Goal: Task Accomplishment & Management: Use online tool/utility

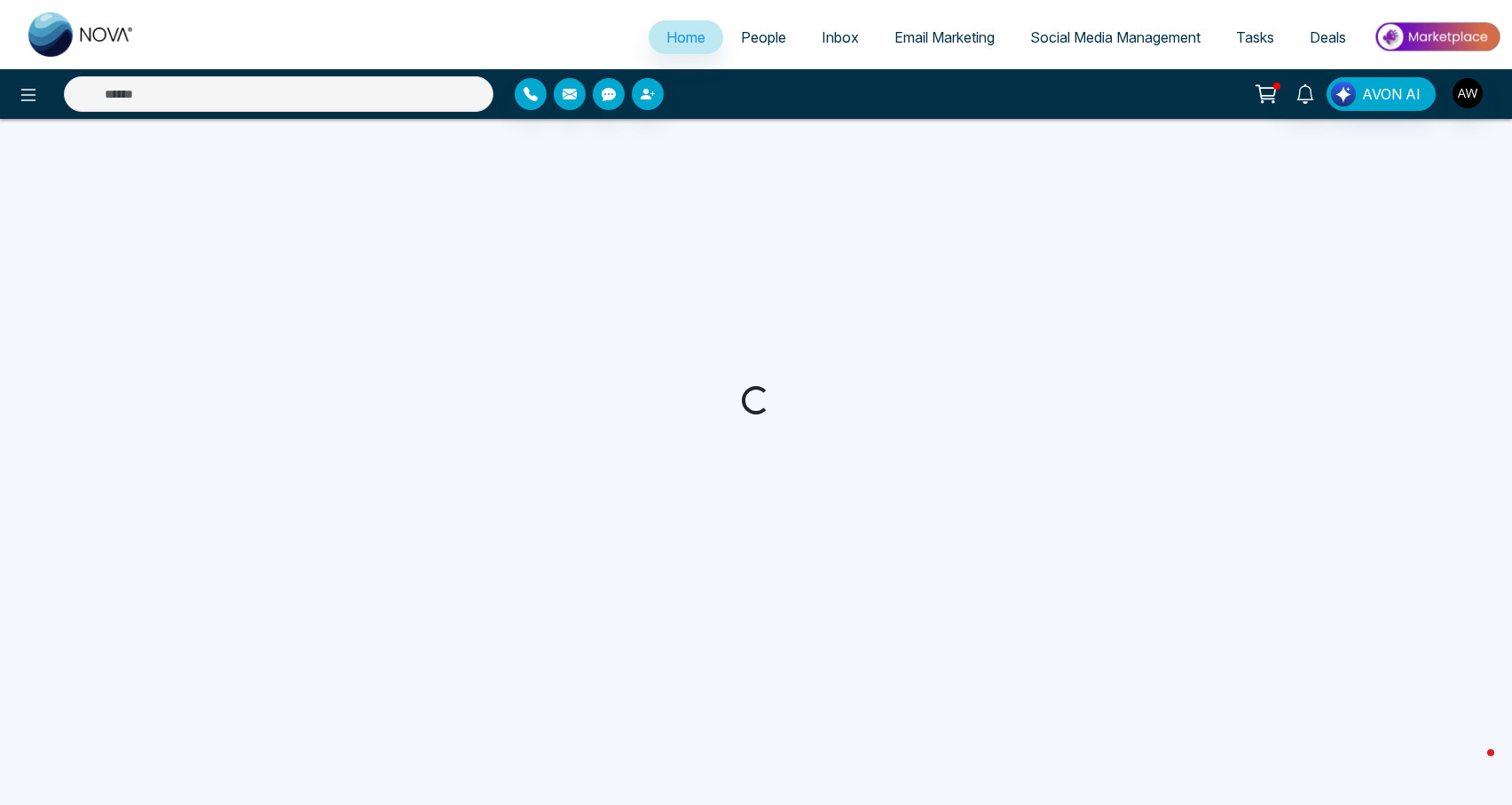
select select "*"
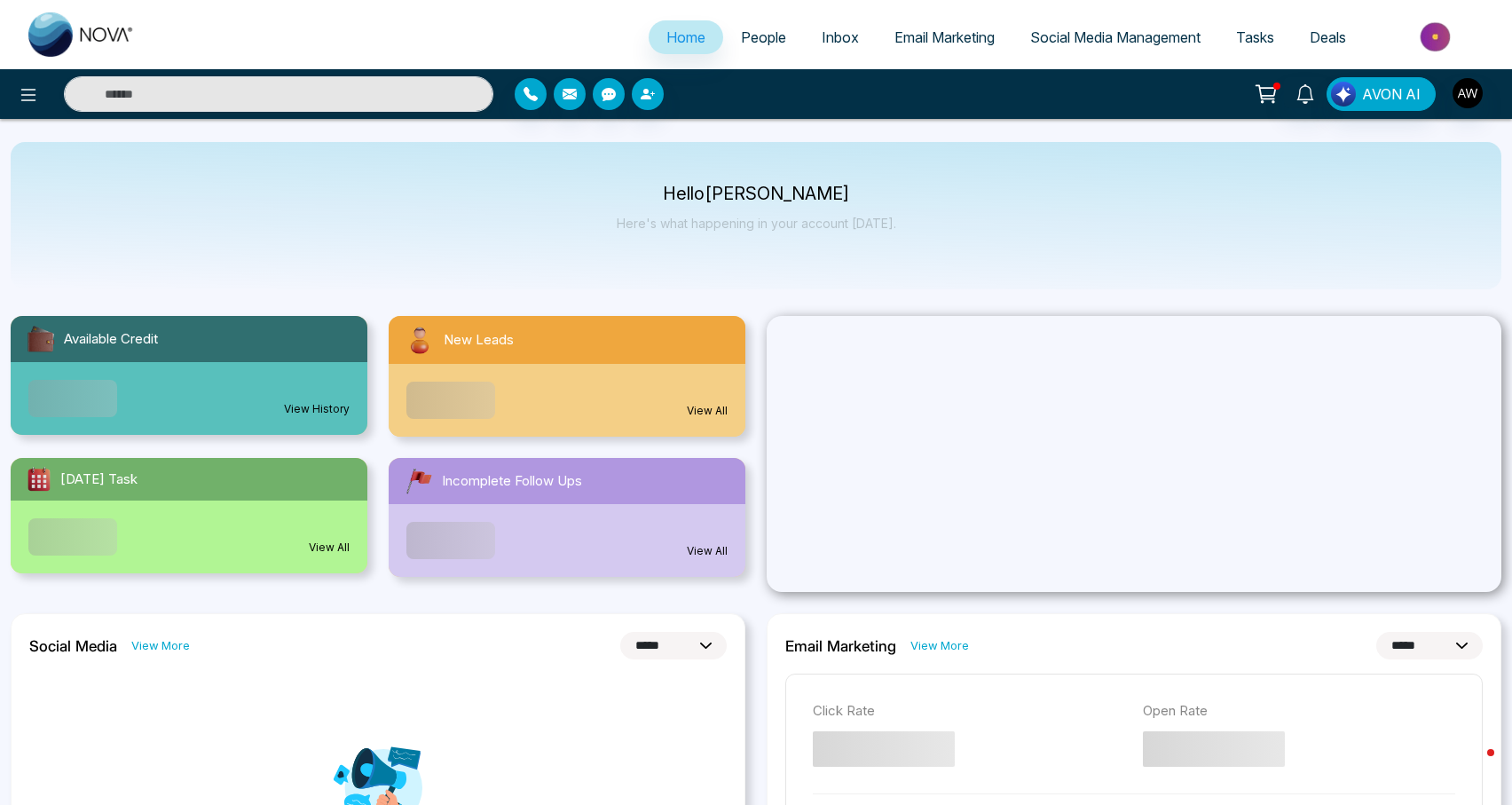
click at [937, 43] on span "Email Marketing" at bounding box center [945, 37] width 100 height 18
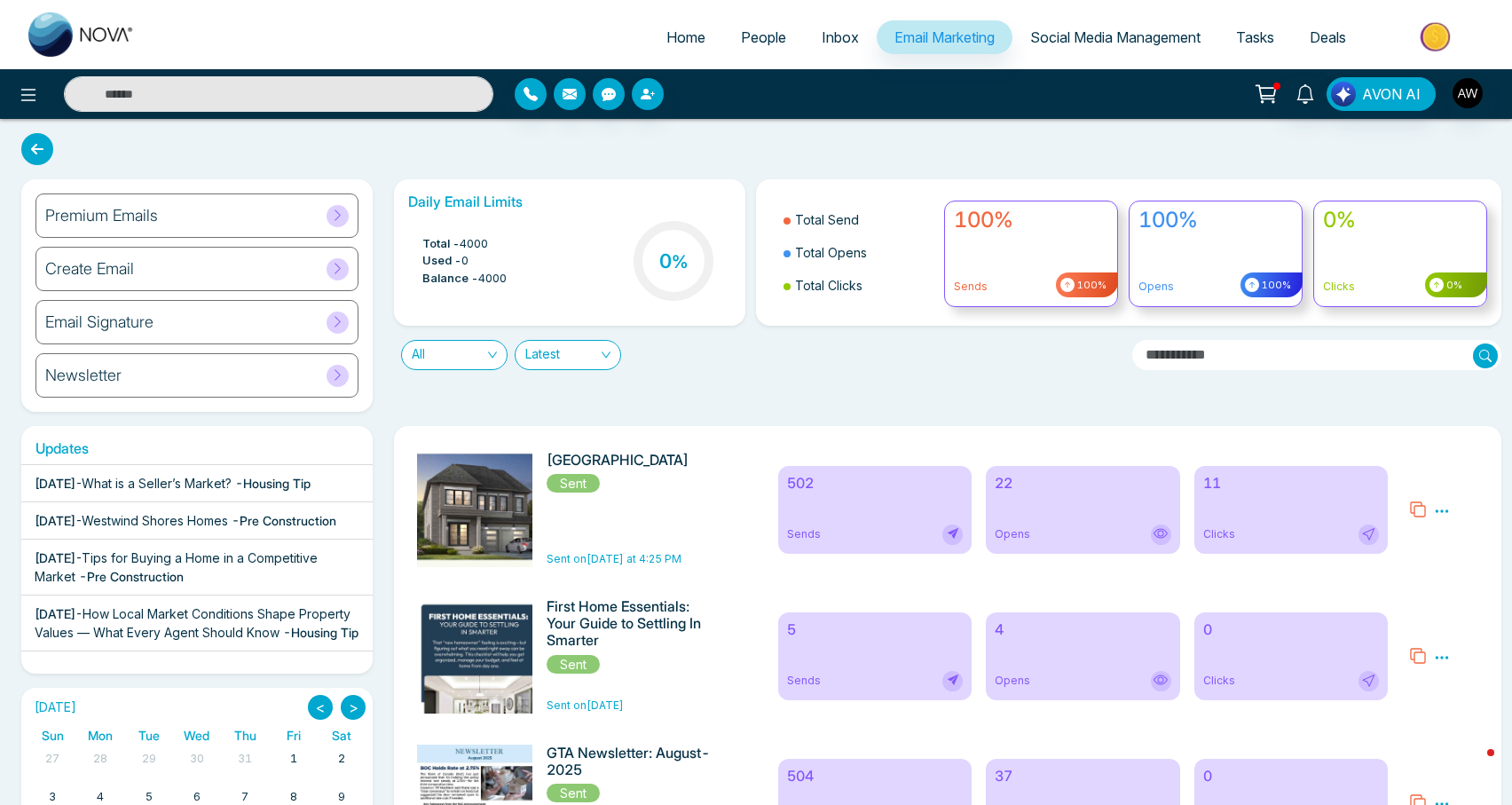
click at [1048, 496] on div "22 Opens" at bounding box center [1083, 509] width 194 height 88
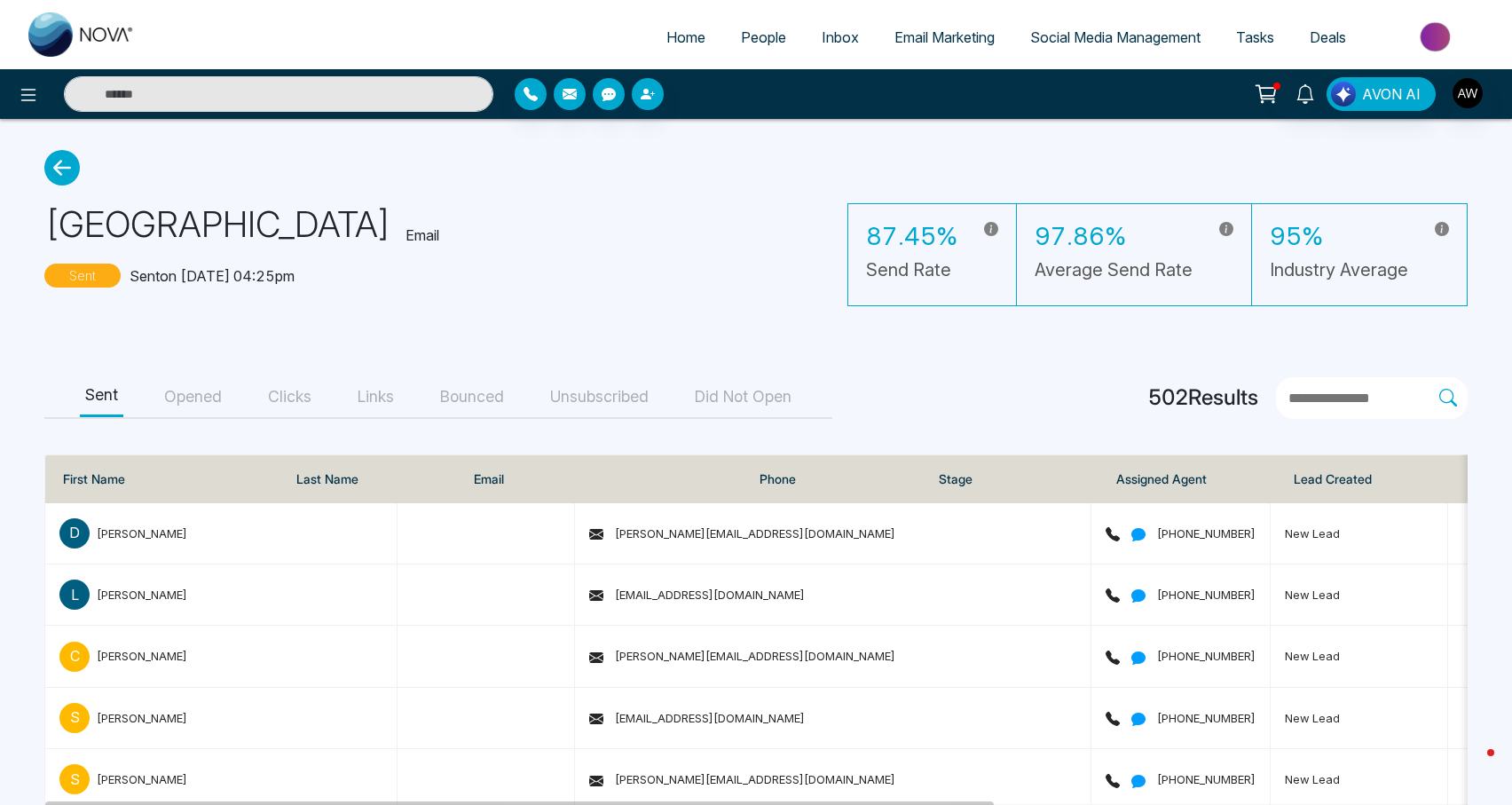
click at [204, 410] on button "Opened" at bounding box center [193, 397] width 69 height 40
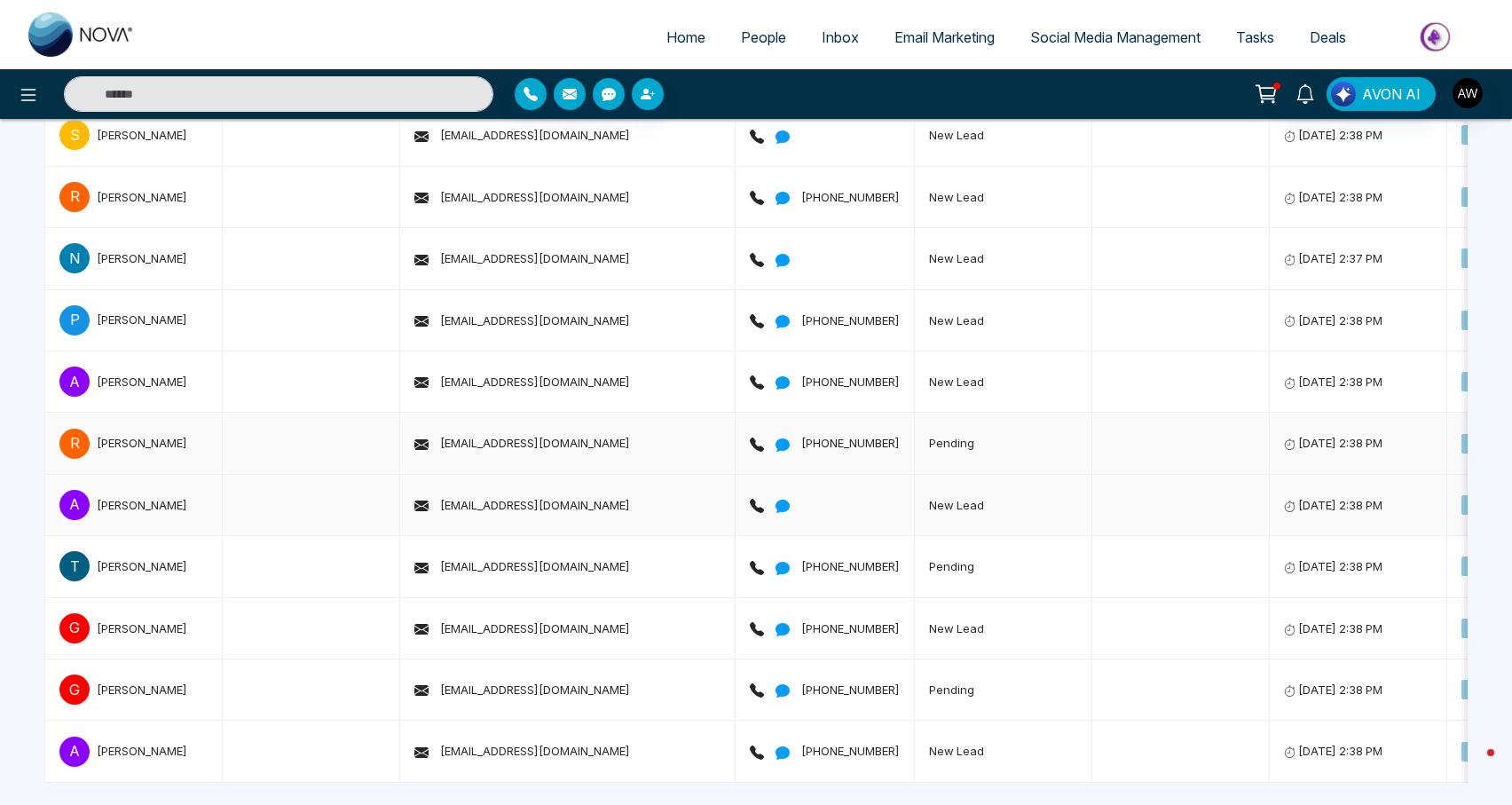
scroll to position [1076, 0]
click at [679, 50] on link "Home" at bounding box center [686, 37] width 74 height 33
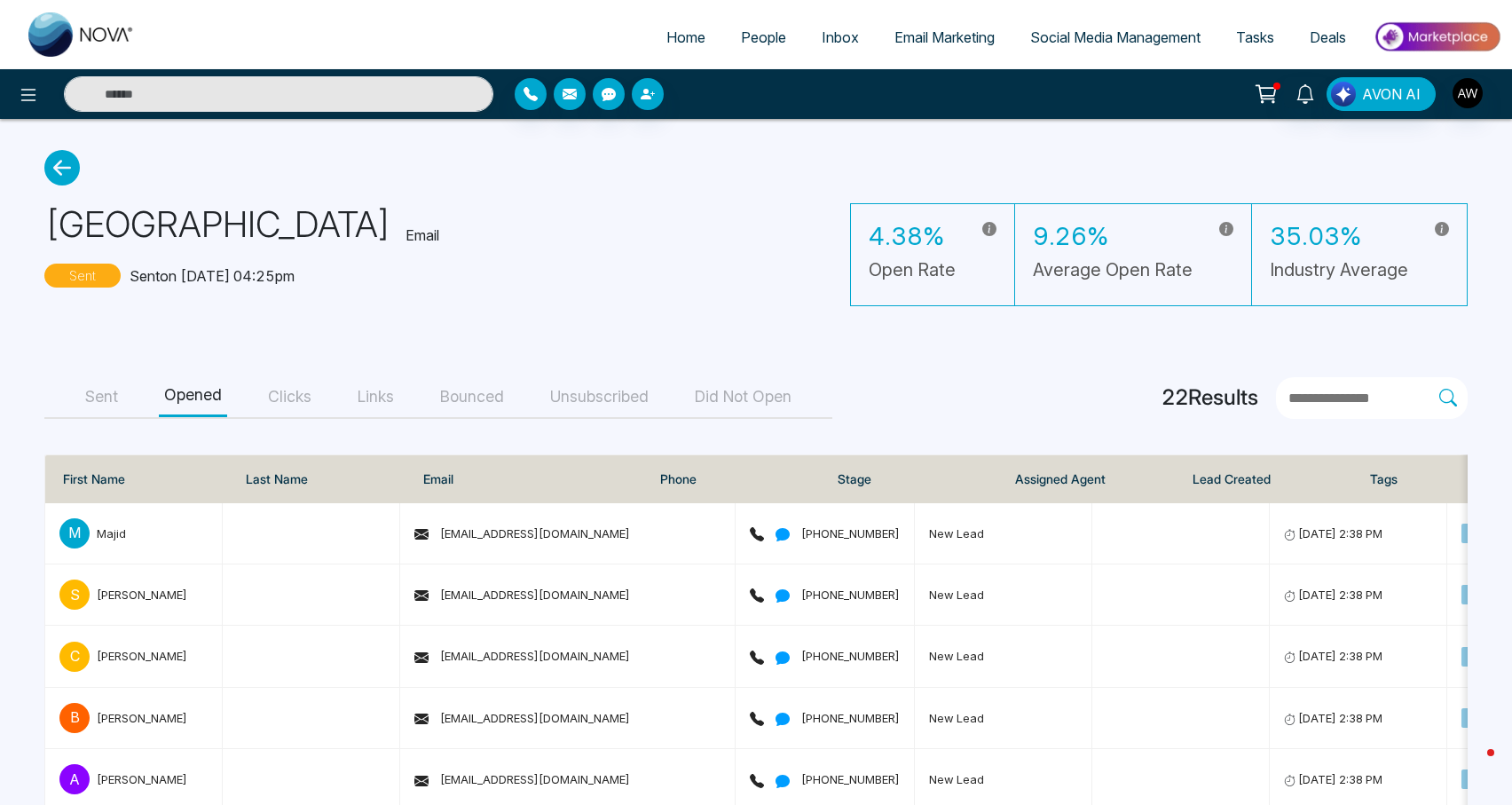
select select "*"
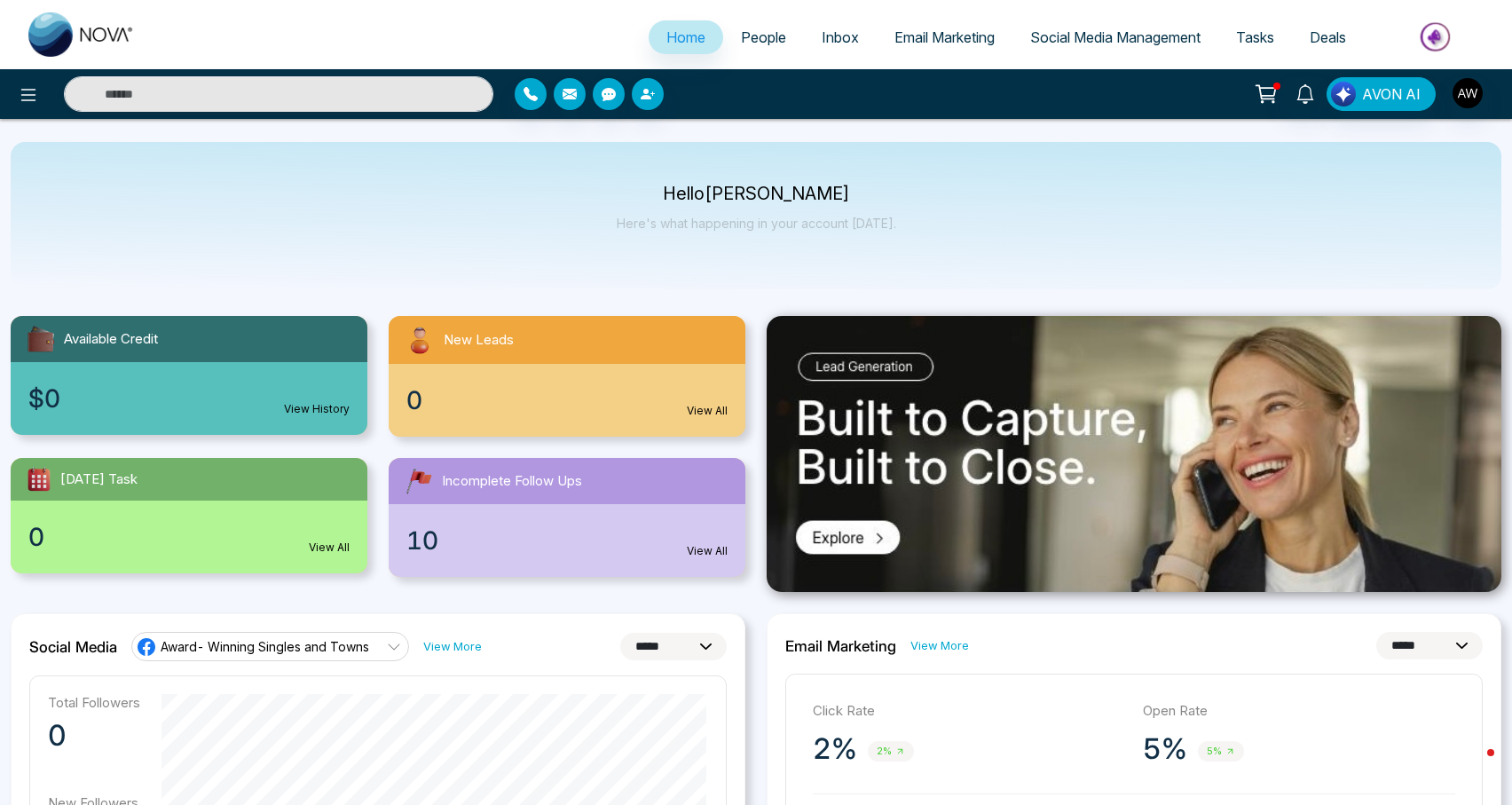
click at [750, 44] on span "People" at bounding box center [763, 37] width 46 height 18
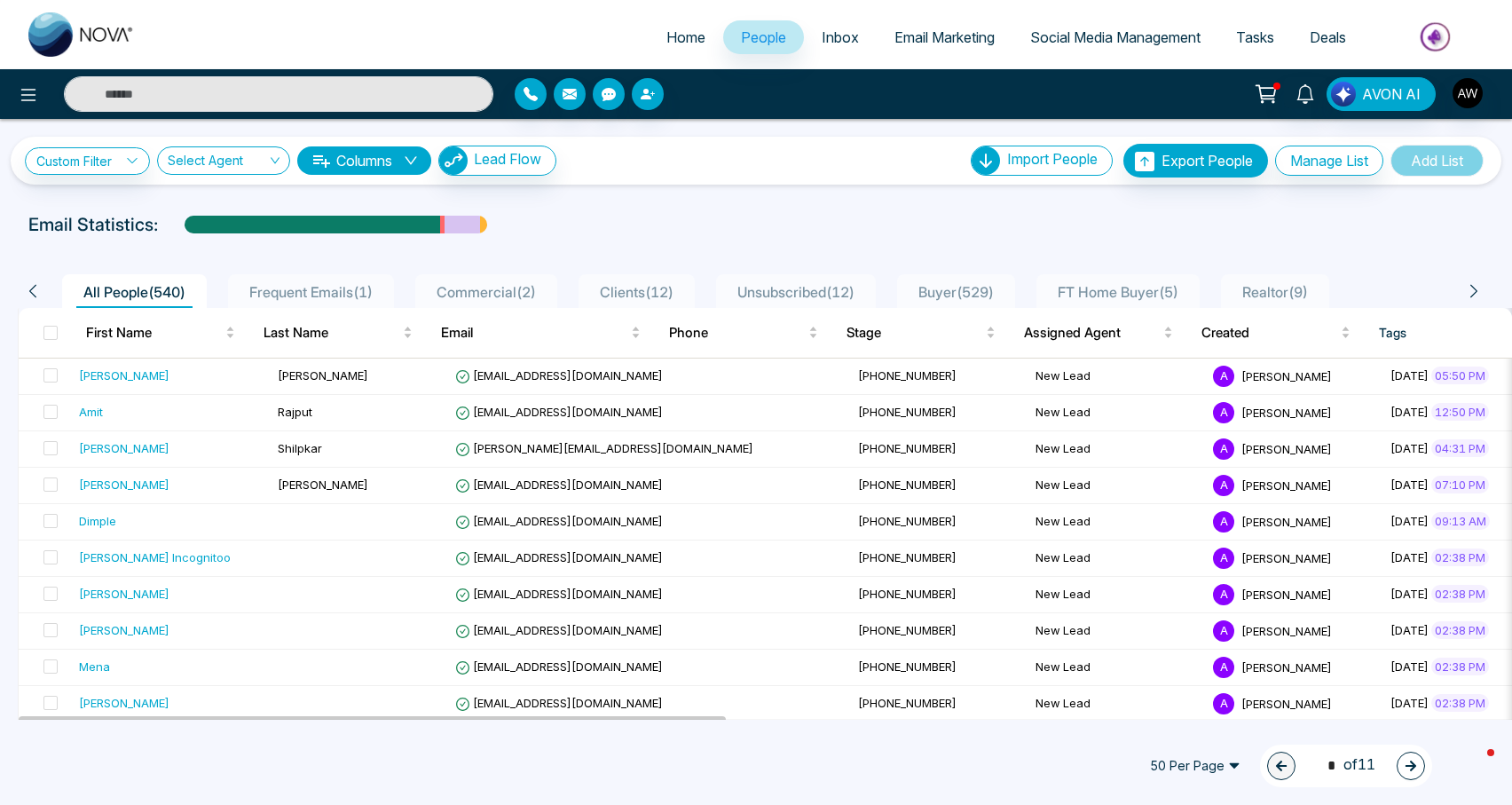
click at [904, 44] on span "Email Marketing" at bounding box center [945, 37] width 100 height 18
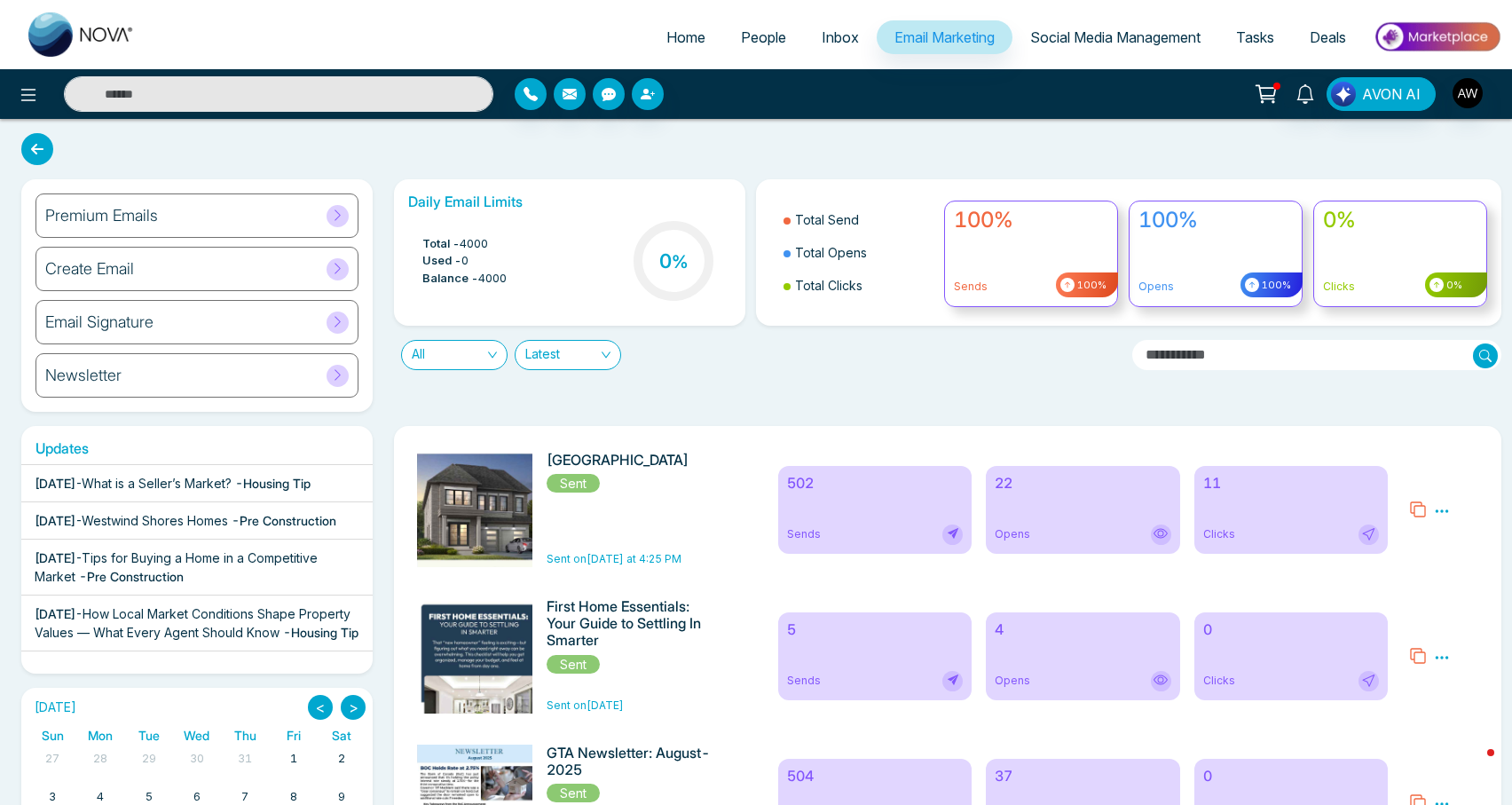
click at [1089, 22] on link "Social Media Management" at bounding box center [1116, 37] width 206 height 33
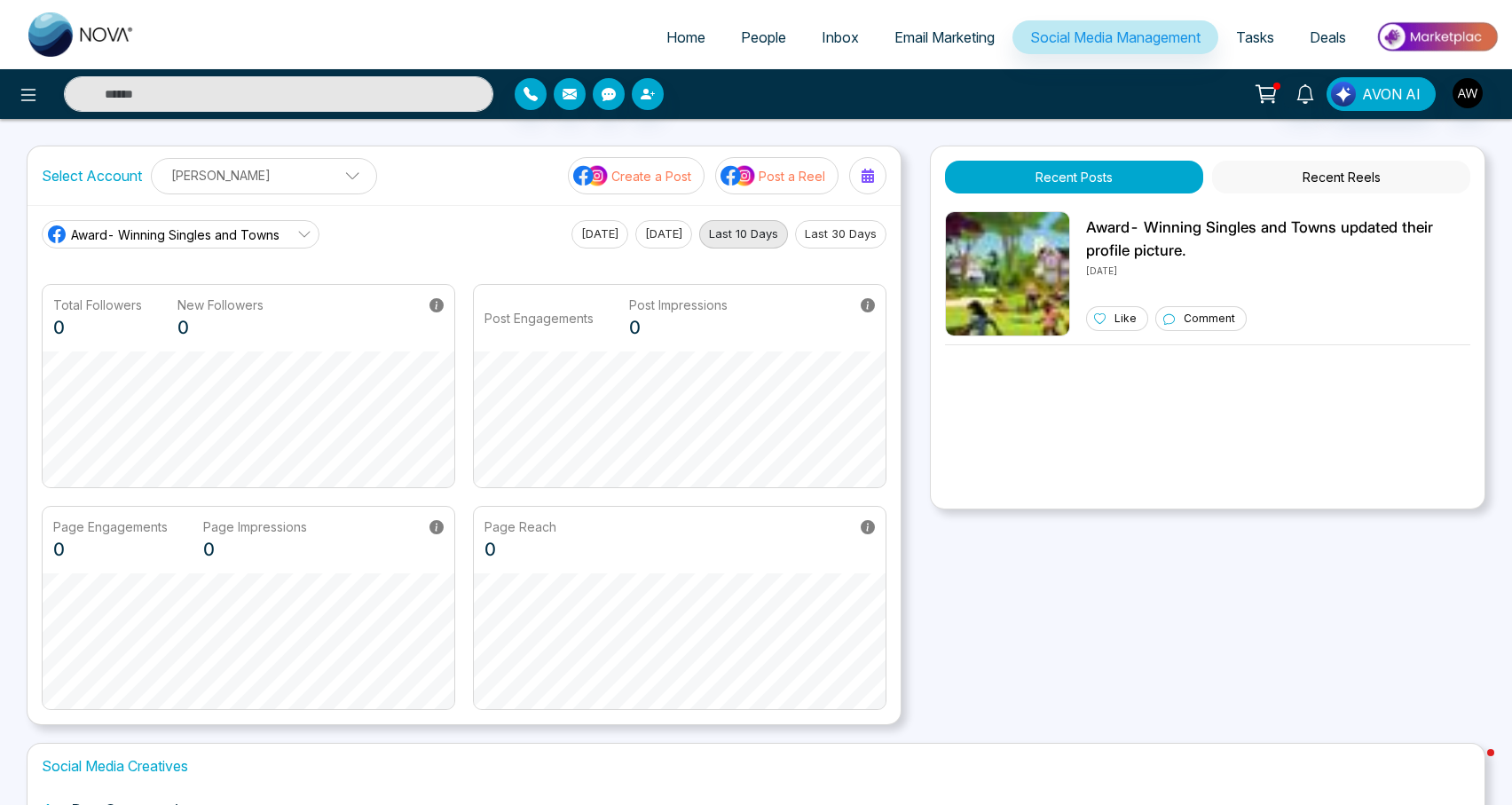
click at [772, 180] on p "Post a Reel" at bounding box center [793, 177] width 67 height 19
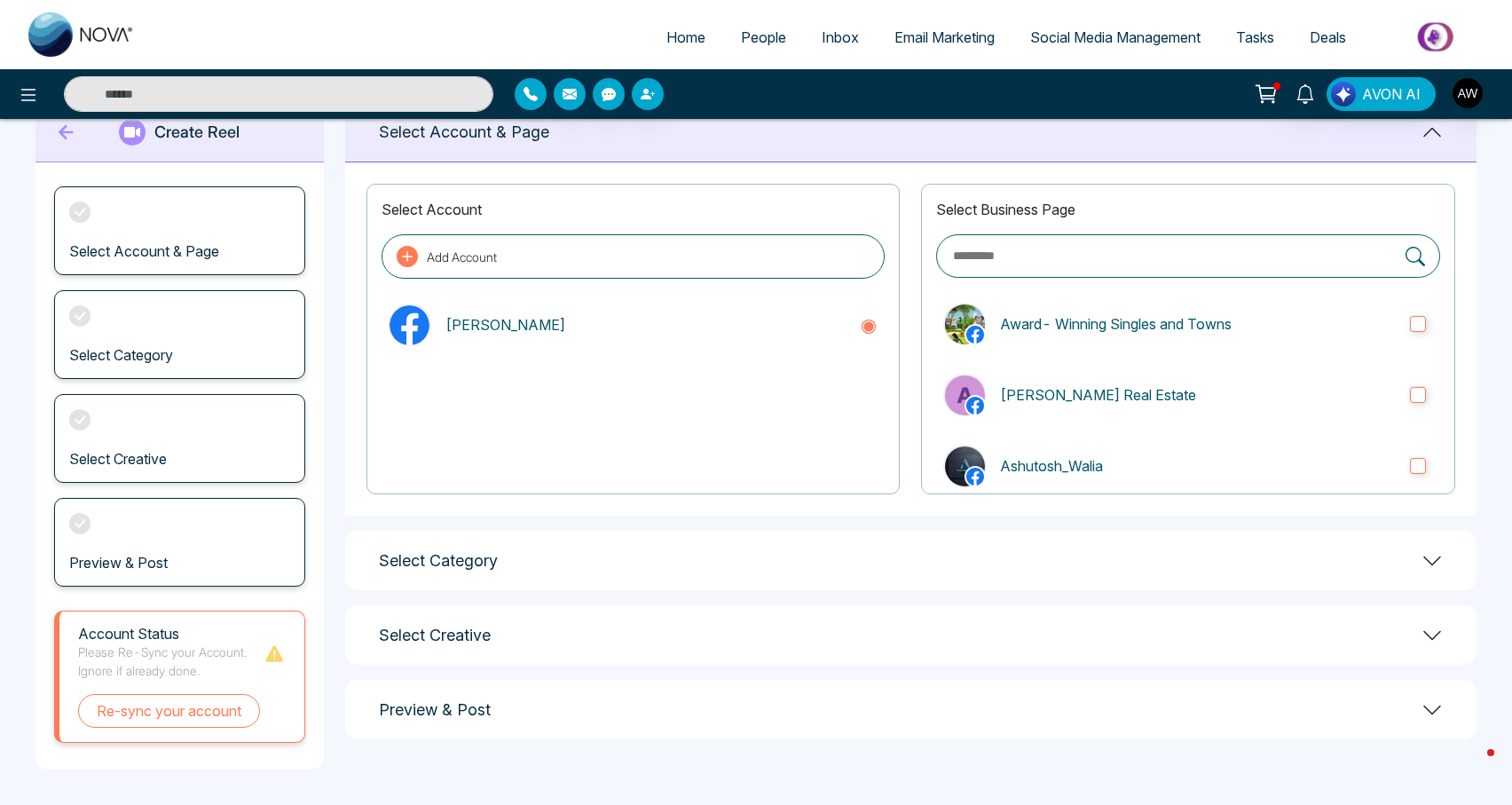
scroll to position [50, 0]
click at [649, 567] on div "Select Category" at bounding box center [912, 561] width 1132 height 59
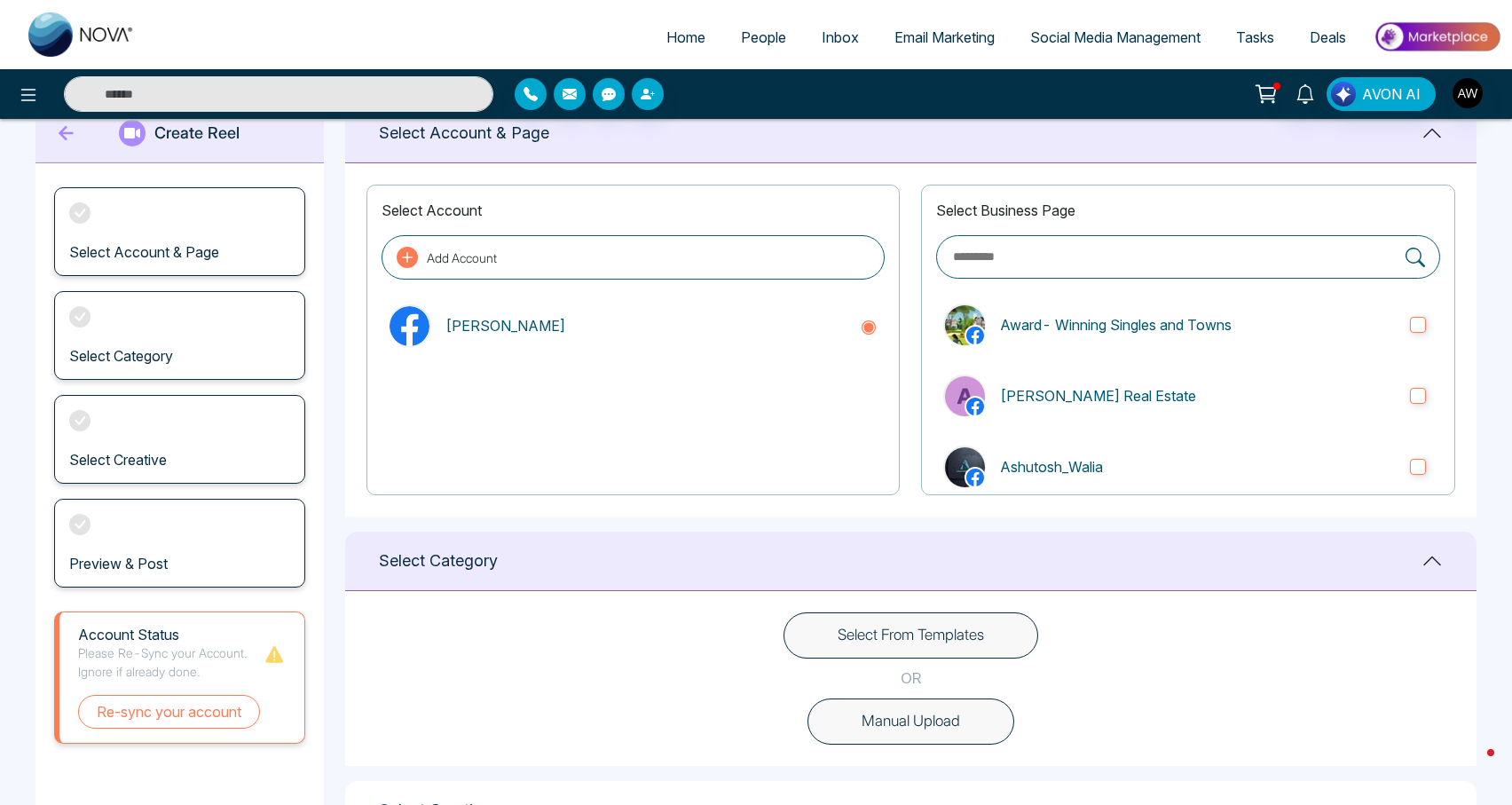
click at [842, 637] on button "Select From Templates" at bounding box center [911, 636] width 255 height 46
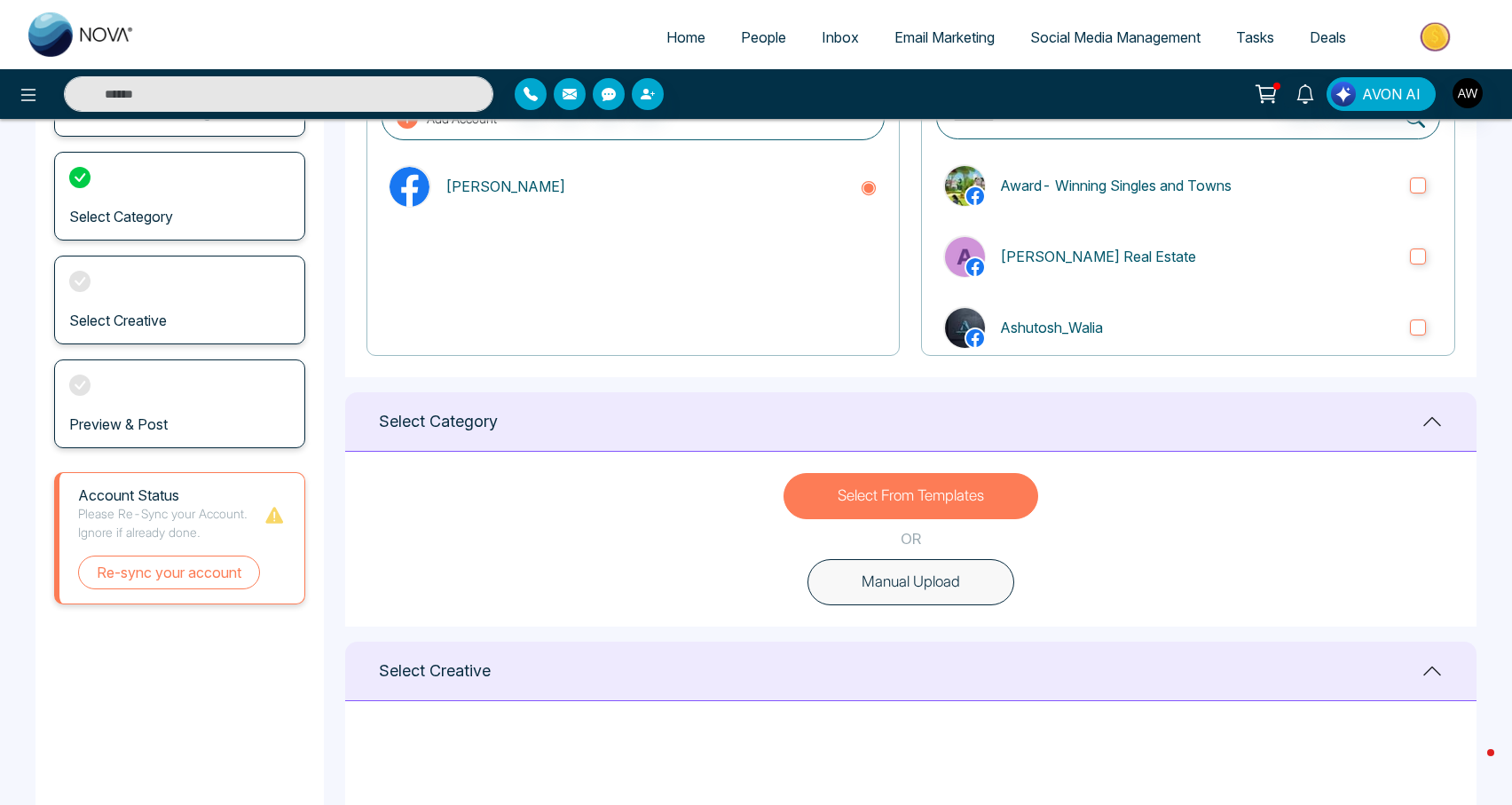
scroll to position [217, 0]
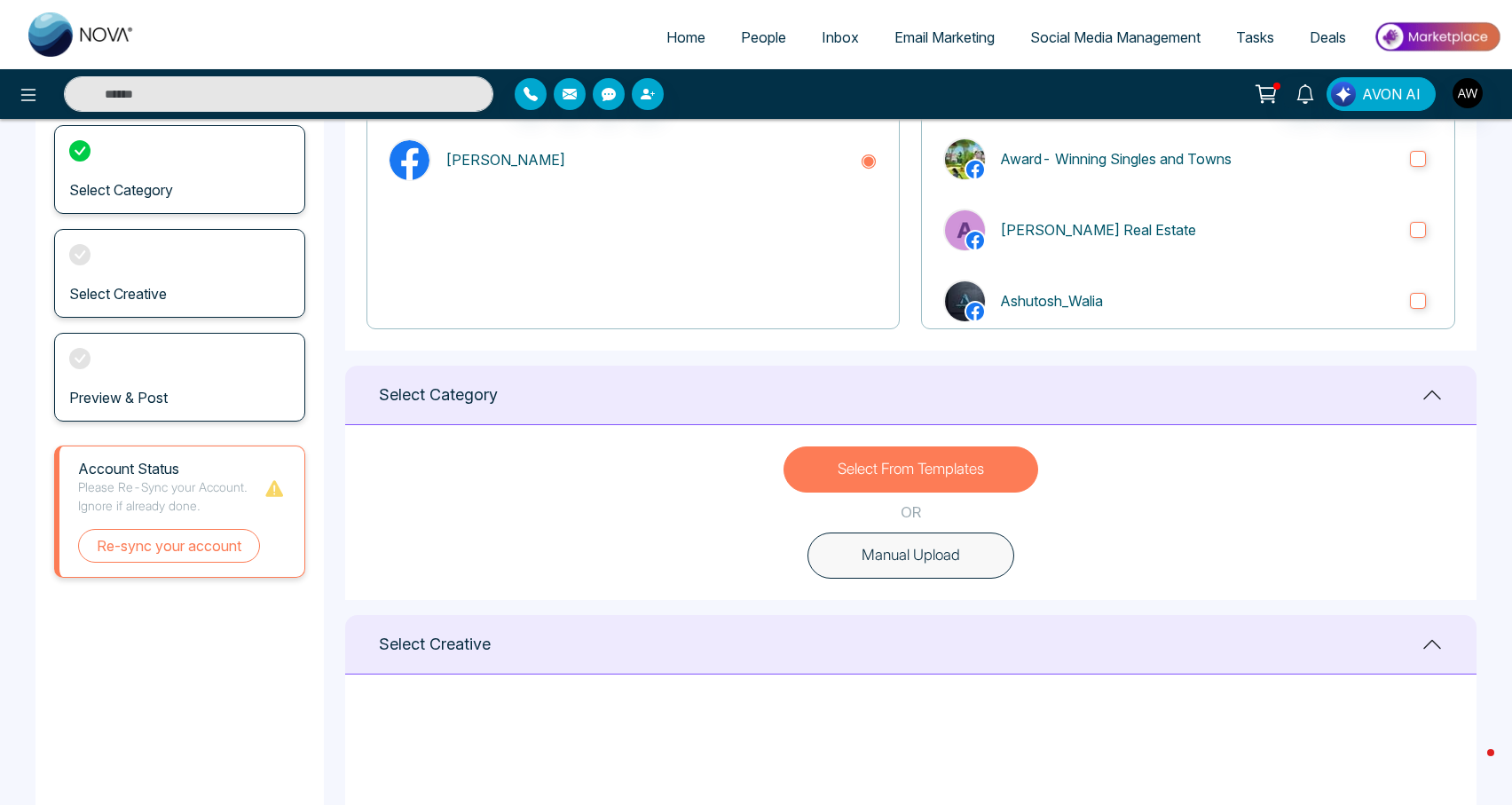
click at [1429, 654] on div "Select Creative" at bounding box center [912, 645] width 1132 height 59
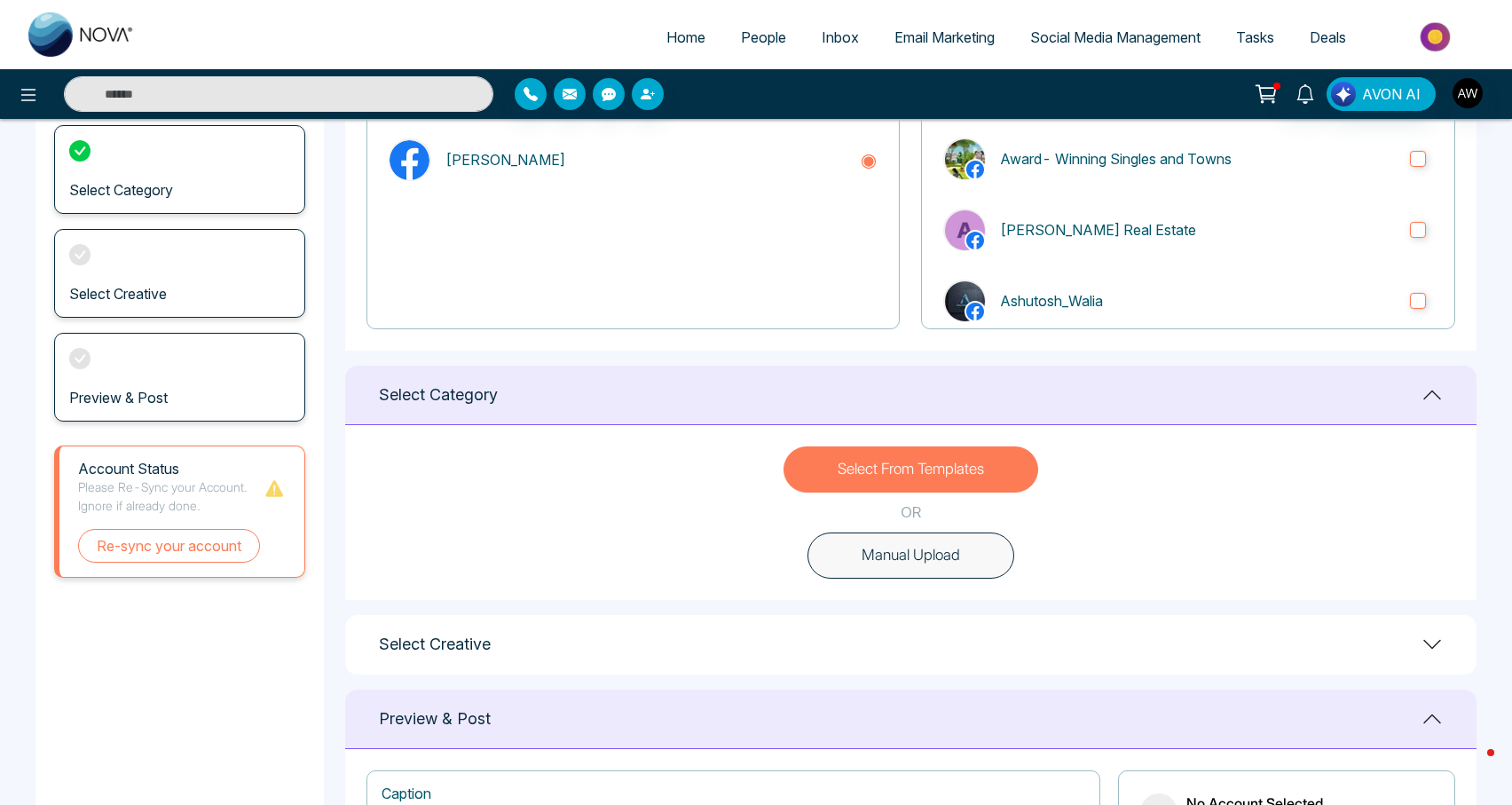
click at [1416, 407] on div "Select Category" at bounding box center [912, 395] width 1132 height 59
